Goal: Check status: Check status

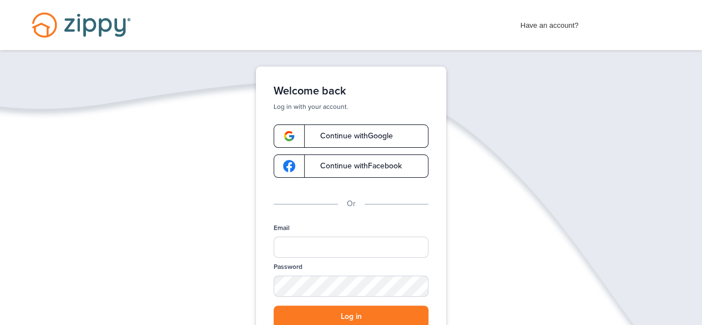
click at [324, 131] on link "Continue with Google" at bounding box center [351, 135] width 155 height 23
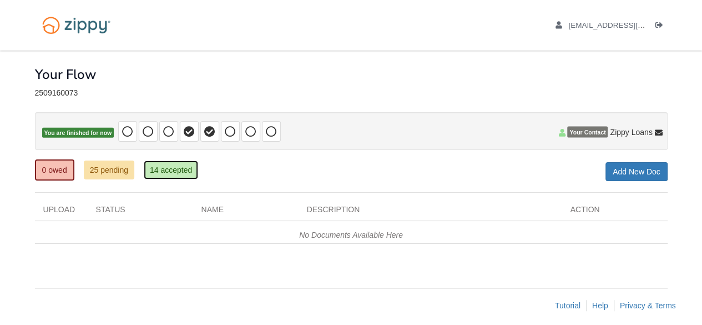
click at [169, 167] on link "14 accepted" at bounding box center [171, 169] width 54 height 19
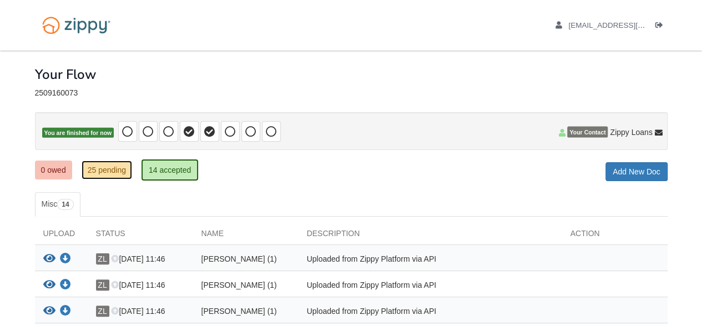
click at [123, 162] on link "25 pending" at bounding box center [107, 169] width 51 height 19
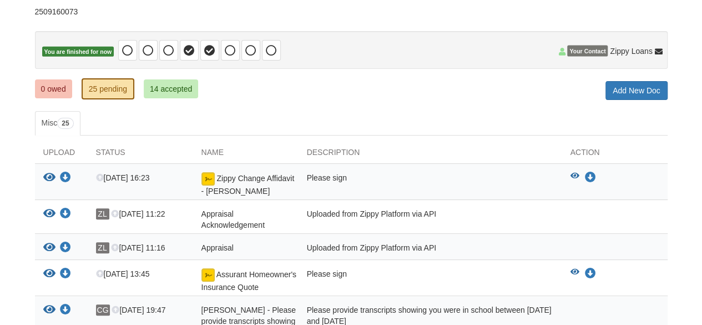
scroll to position [81, 0]
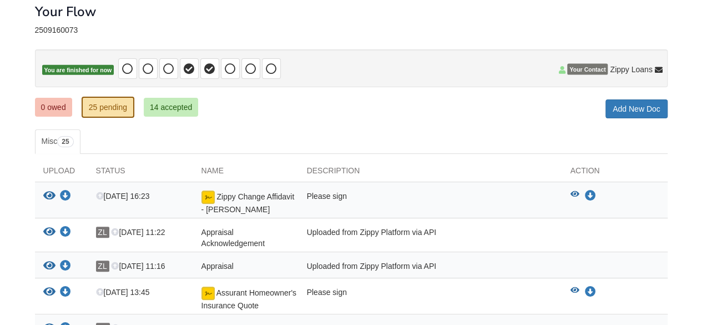
scroll to position [0, 0]
